Goal: Information Seeking & Learning: Learn about a topic

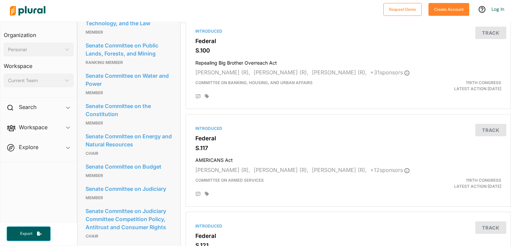
scroll to position [842, 0]
